Goal: Task Accomplishment & Management: Manage account settings

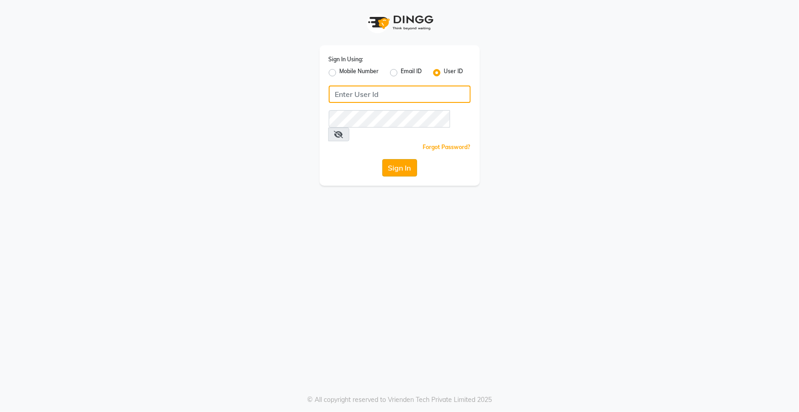
type input "top"
click at [400, 160] on button "Sign In" at bounding box center [399, 167] width 35 height 17
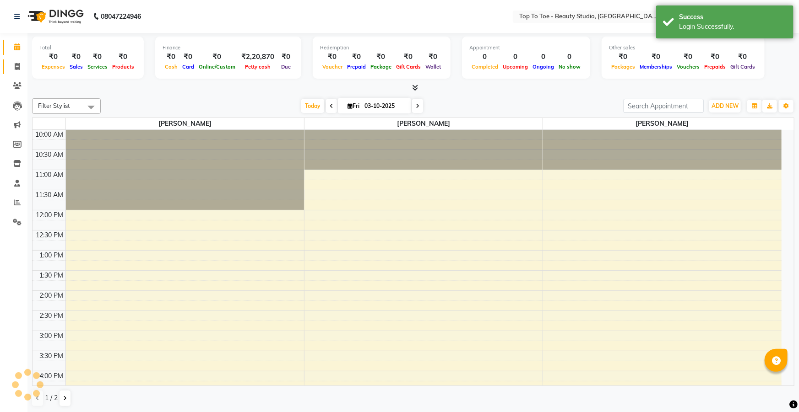
select select "en"
click at [13, 70] on span at bounding box center [17, 67] width 16 height 11
select select "service"
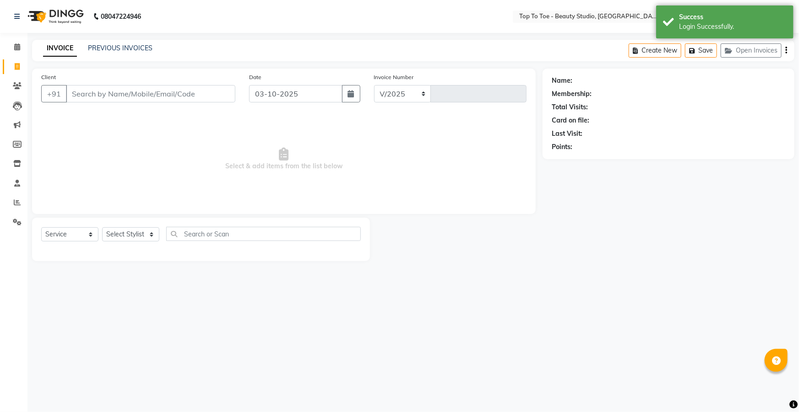
select select "7233"
type input "0650"
click at [102, 94] on input "Client" at bounding box center [150, 93] width 169 height 17
click at [111, 46] on link "PREVIOUS INVOICES" at bounding box center [120, 48] width 65 height 8
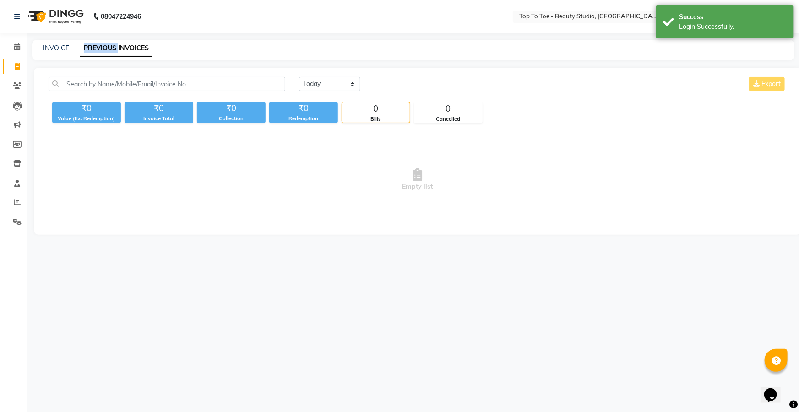
click at [111, 46] on link "PREVIOUS INVOICES" at bounding box center [116, 48] width 72 height 16
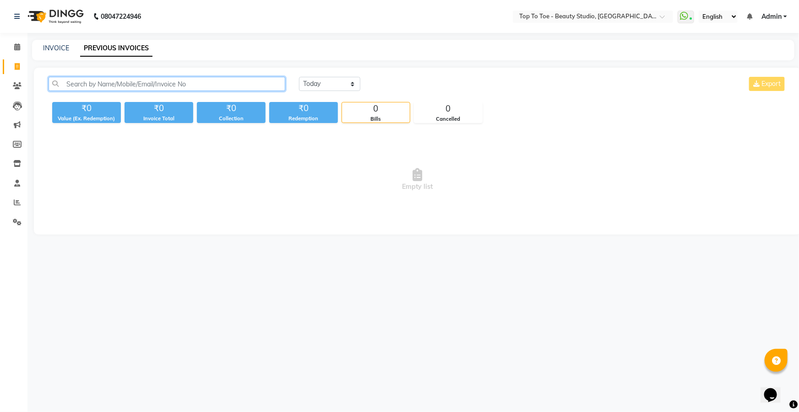
click at [108, 84] on input "text" at bounding box center [167, 84] width 237 height 14
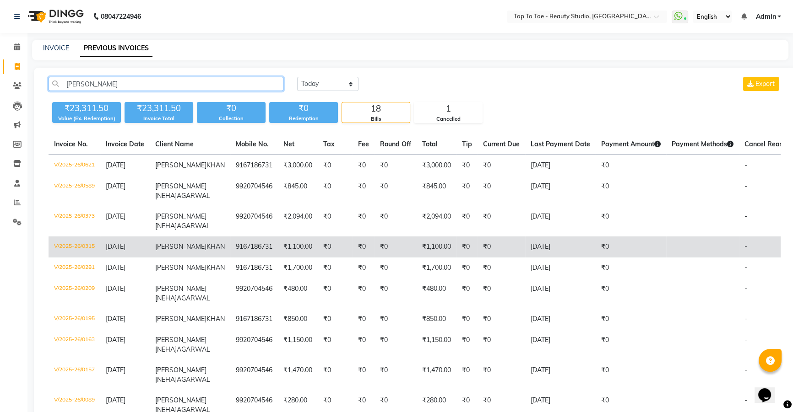
type input "[PERSON_NAME]"
click at [143, 258] on td "[DATE]" at bounding box center [124, 247] width 49 height 21
